Goal: Task Accomplishment & Management: Manage account settings

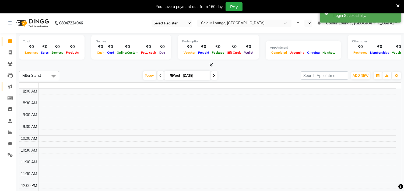
click at [9, 87] on icon at bounding box center [10, 87] width 4 height 4
select select "83"
select select "en"
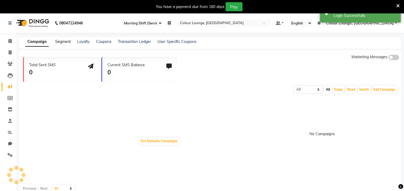
click at [63, 40] on link "Segment" at bounding box center [63, 41] width 16 height 5
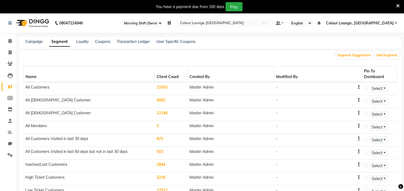
click at [384, 25] on span "Colour Lounge, [GEOGRAPHIC_DATA]" at bounding box center [360, 23] width 68 height 6
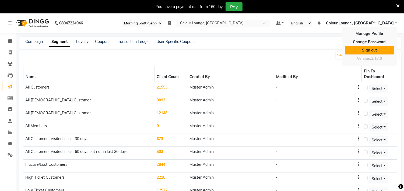
click at [371, 49] on link "Sign out" at bounding box center [369, 50] width 49 height 8
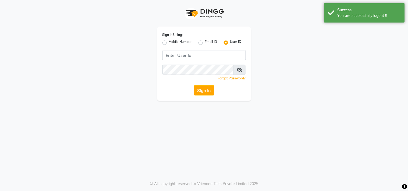
click at [169, 42] on label "Mobile Number" at bounding box center [180, 43] width 23 height 6
click at [169, 42] on input "Mobile Number" at bounding box center [170, 41] width 3 height 3
radio input "true"
radio input "false"
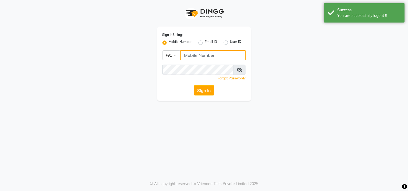
click at [189, 54] on input "Username" at bounding box center [212, 55] width 65 height 10
type input "8437870999"
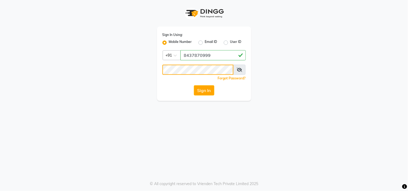
click at [194, 86] on button "Sign In" at bounding box center [204, 91] width 20 height 10
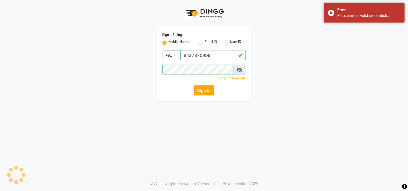
click at [239, 71] on icon at bounding box center [239, 70] width 5 height 4
click at [194, 86] on button "Sign In" at bounding box center [204, 91] width 20 height 10
